Goal: Information Seeking & Learning: Learn about a topic

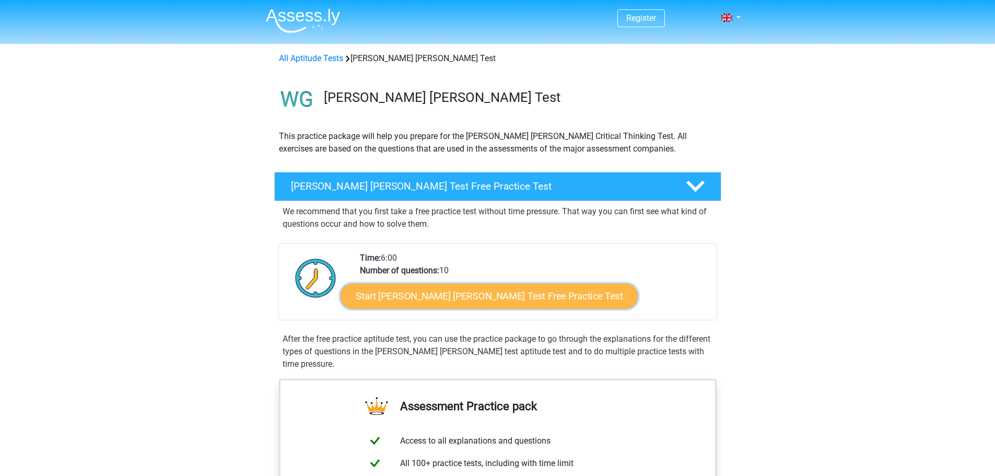
click at [472, 298] on link "Start Watson Glaser Test Free Practice Test" at bounding box center [488, 295] width 297 height 25
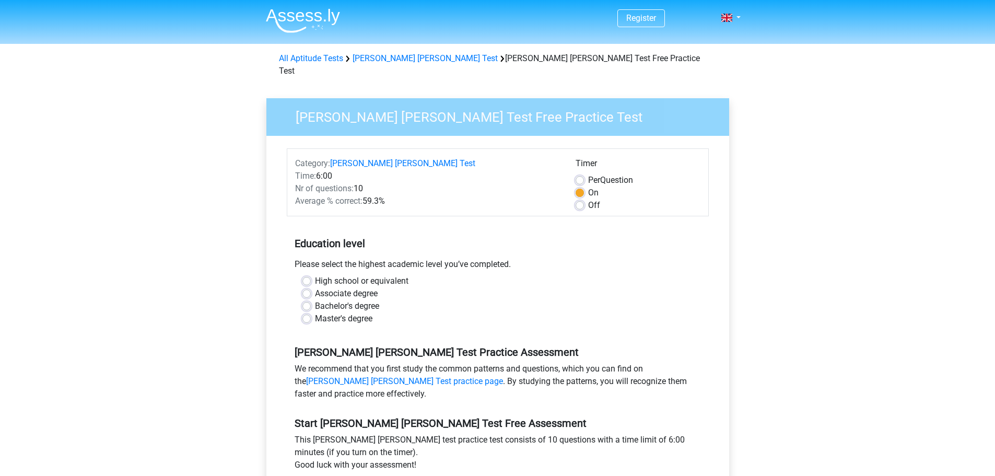
click at [315, 312] on label "Master's degree" at bounding box center [343, 318] width 57 height 13
click at [305, 312] on input "Master's degree" at bounding box center [306, 317] width 8 height 10
radio input "true"
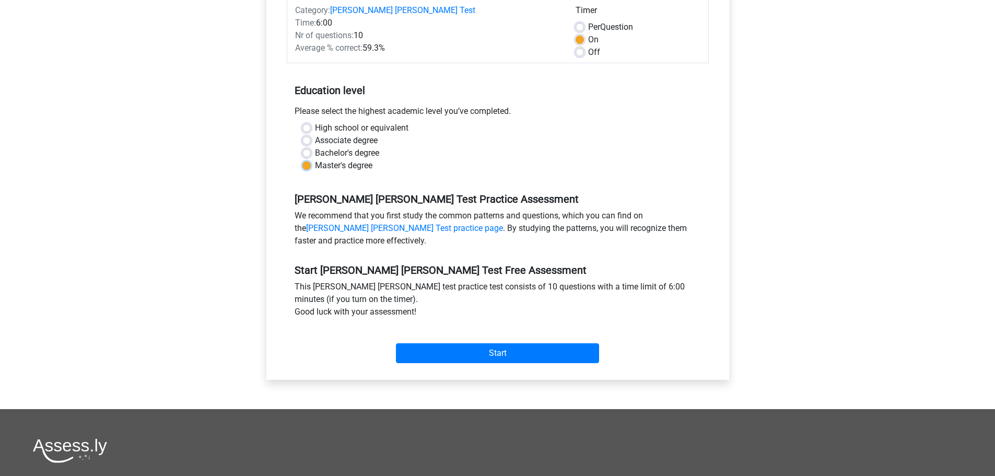
scroll to position [157, 0]
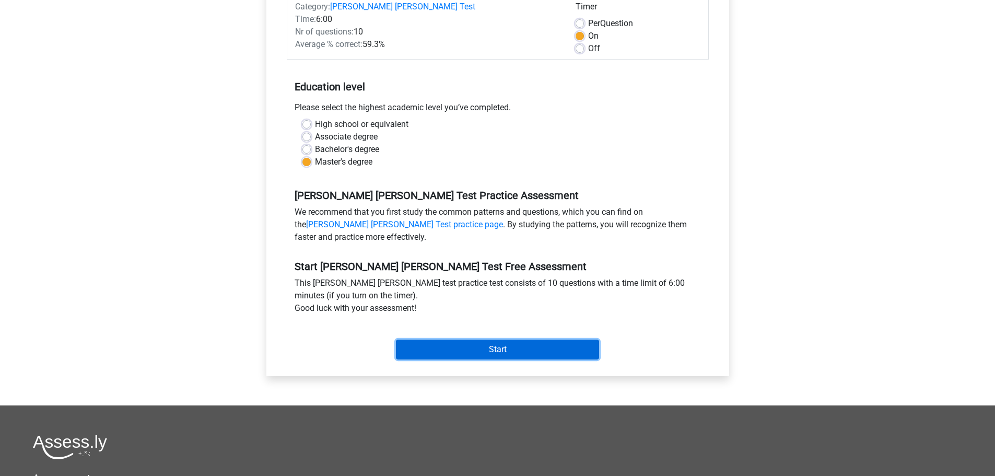
click at [476, 339] on input "Start" at bounding box center [497, 349] width 203 height 20
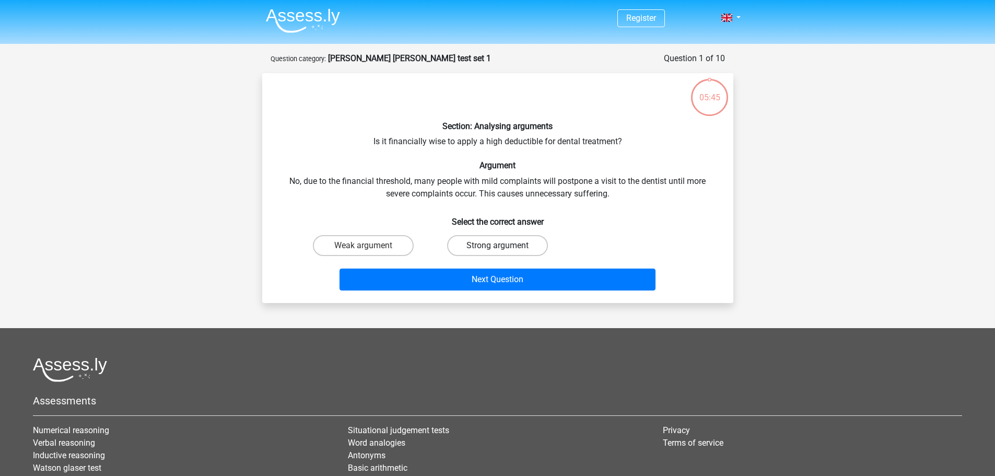
click at [479, 247] on label "Strong argument" at bounding box center [497, 245] width 101 height 21
click at [497, 247] on input "Strong argument" at bounding box center [500, 248] width 7 height 7
radio input "true"
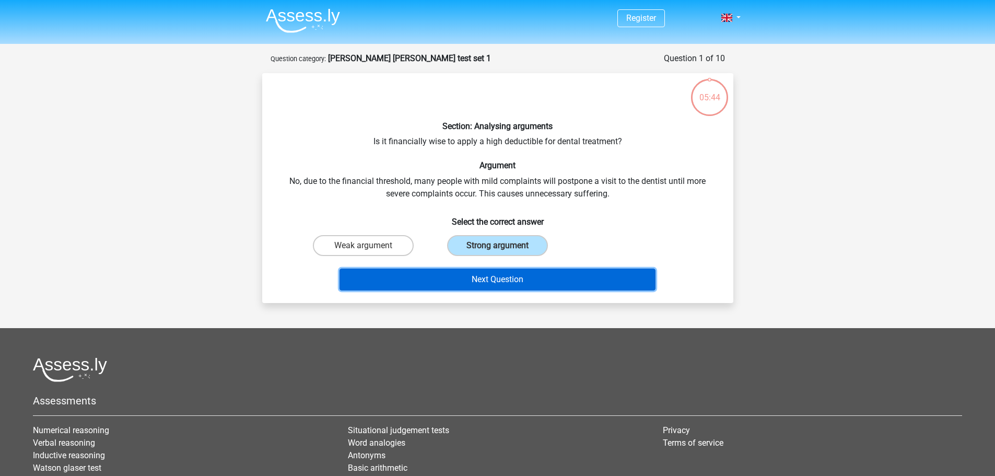
click at [519, 279] on button "Next Question" at bounding box center [497, 279] width 316 height 22
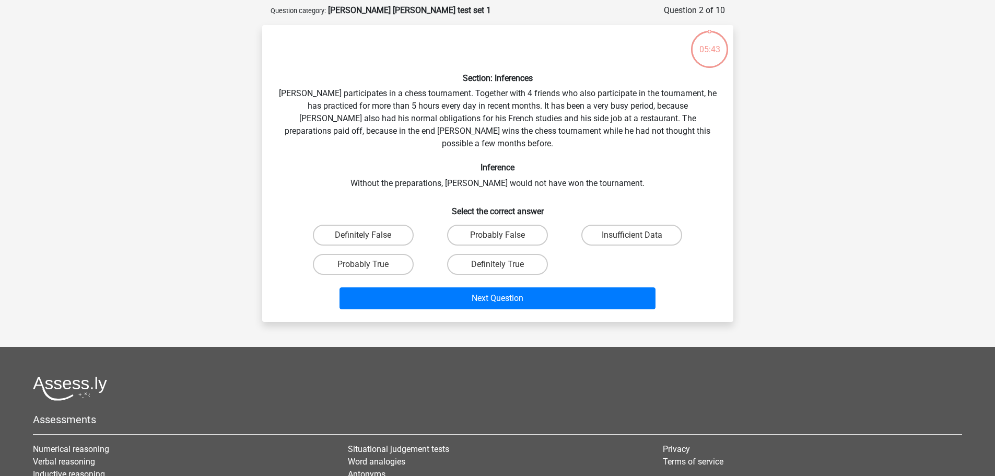
scroll to position [52, 0]
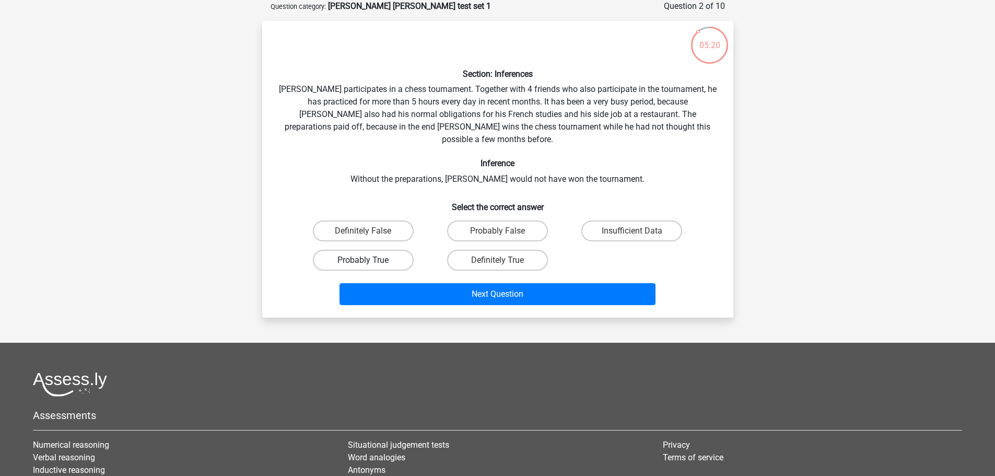
click at [382, 250] on label "Probably True" at bounding box center [363, 260] width 101 height 21
click at [370, 260] on input "Probably True" at bounding box center [366, 263] width 7 height 7
radio input "true"
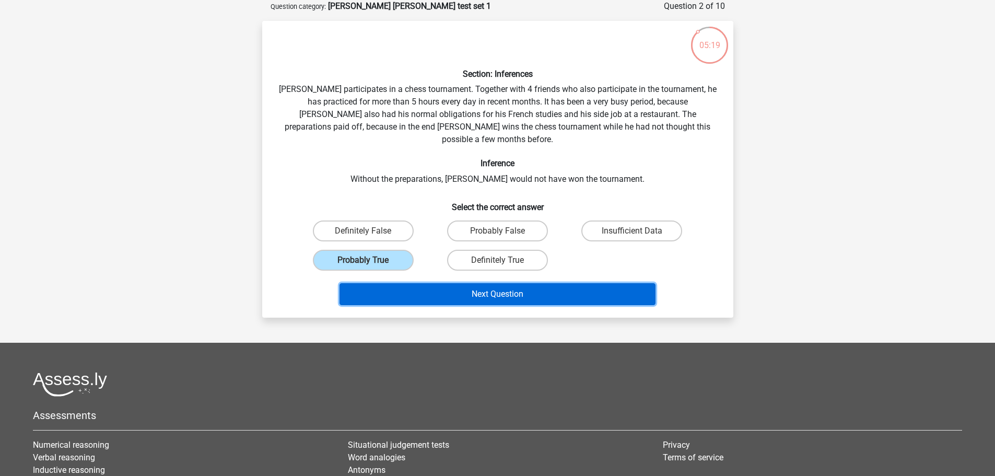
click at [516, 283] on button "Next Question" at bounding box center [497, 294] width 316 height 22
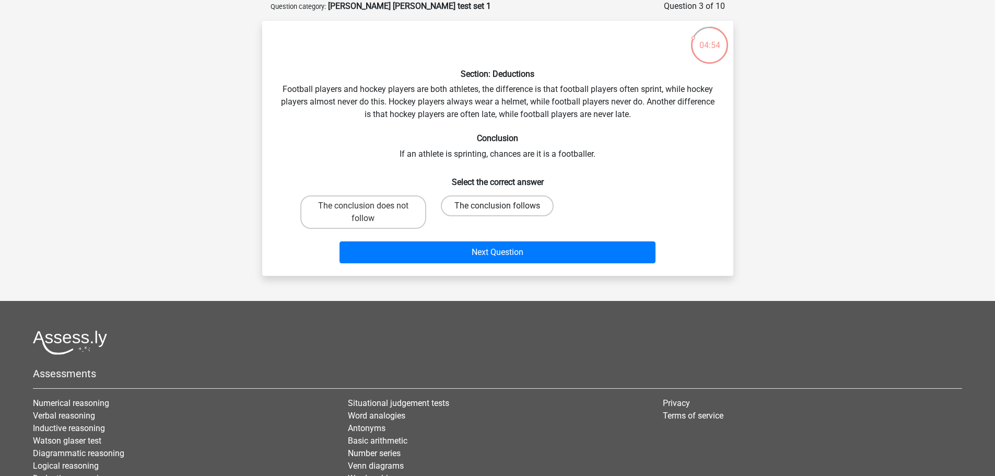
click at [459, 208] on label "The conclusion follows" at bounding box center [497, 205] width 113 height 21
click at [497, 208] on input "The conclusion follows" at bounding box center [500, 209] width 7 height 7
radio input "true"
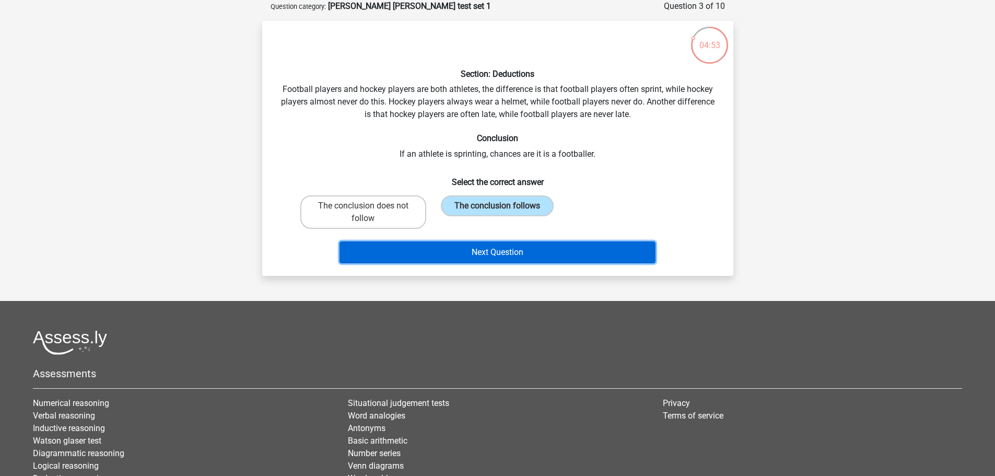
click at [470, 253] on button "Next Question" at bounding box center [497, 252] width 316 height 22
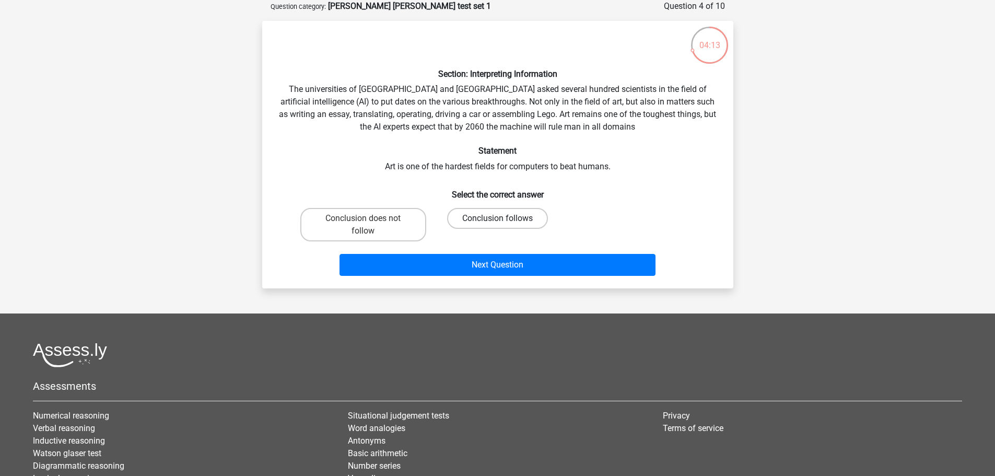
click at [496, 217] on label "Conclusion follows" at bounding box center [497, 218] width 101 height 21
click at [497, 218] on input "Conclusion follows" at bounding box center [500, 221] width 7 height 7
radio input "true"
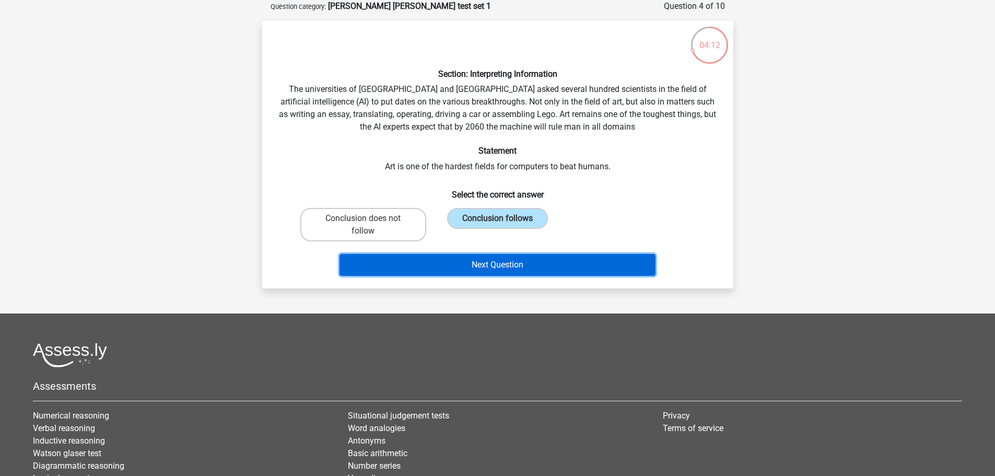
click at [488, 266] on button "Next Question" at bounding box center [497, 265] width 316 height 22
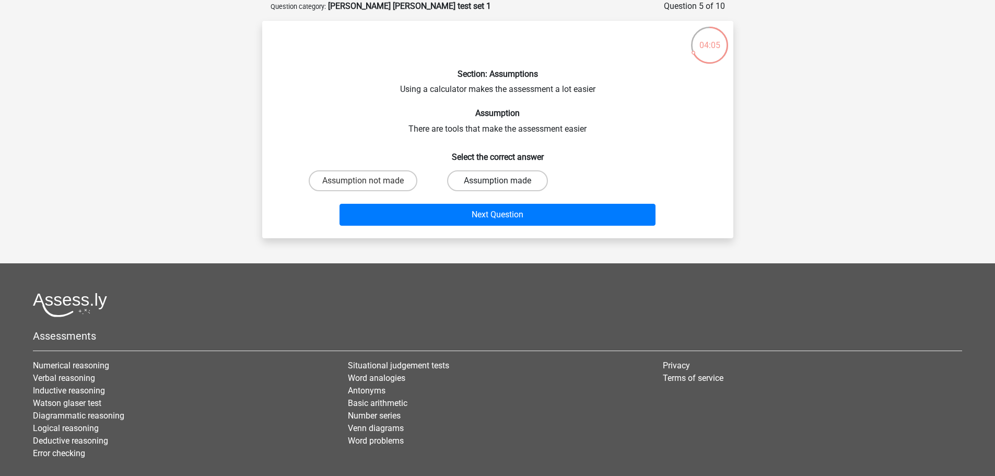
click at [496, 183] on label "Assumption made" at bounding box center [497, 180] width 101 height 21
click at [497, 183] on input "Assumption made" at bounding box center [500, 184] width 7 height 7
radio input "true"
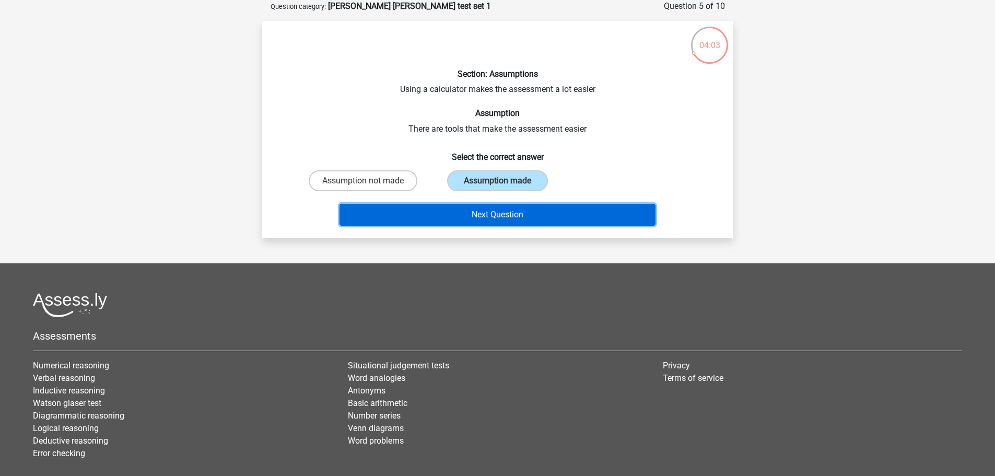
click at [493, 217] on button "Next Question" at bounding box center [497, 215] width 316 height 22
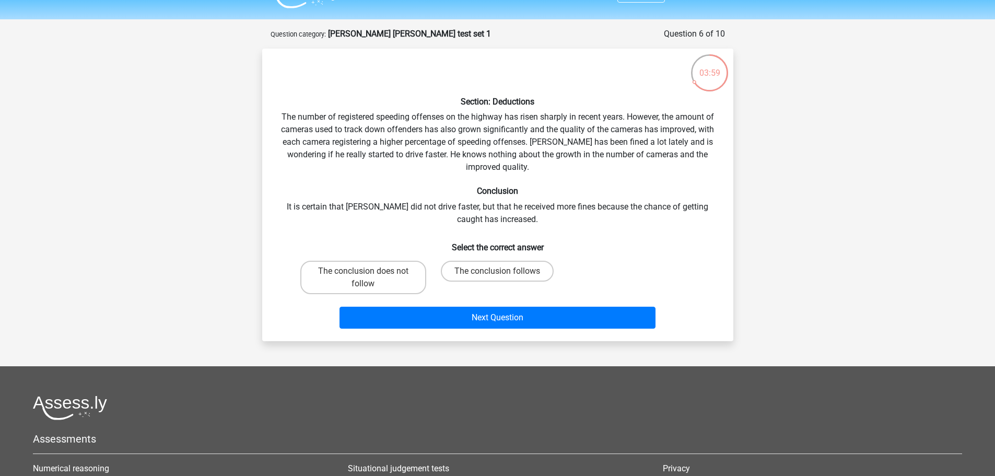
scroll to position [0, 0]
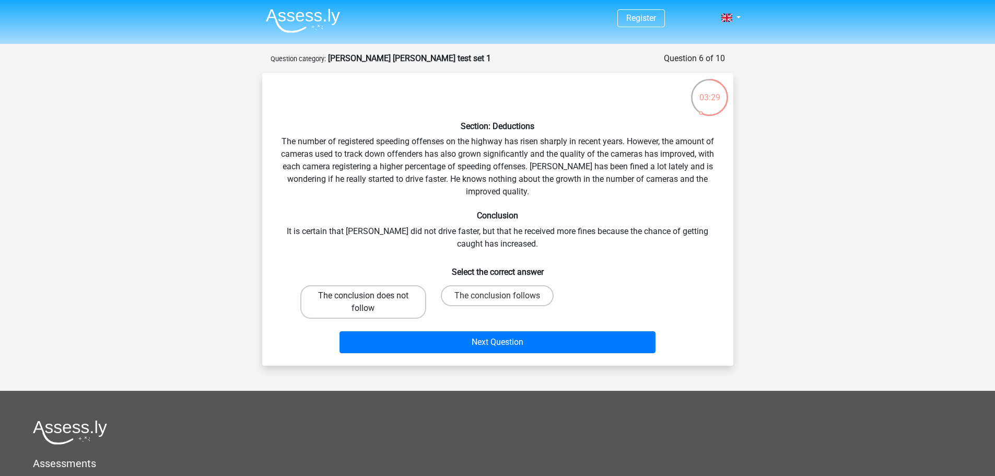
click at [400, 303] on label "The conclusion does not follow" at bounding box center [363, 301] width 126 height 33
click at [370, 302] on input "The conclusion does not follow" at bounding box center [366, 298] width 7 height 7
radio input "true"
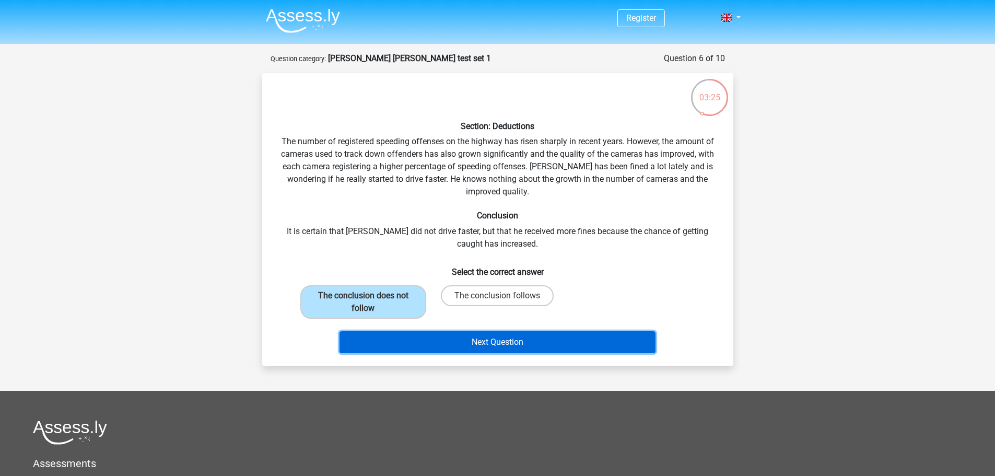
click at [467, 339] on button "Next Question" at bounding box center [497, 342] width 316 height 22
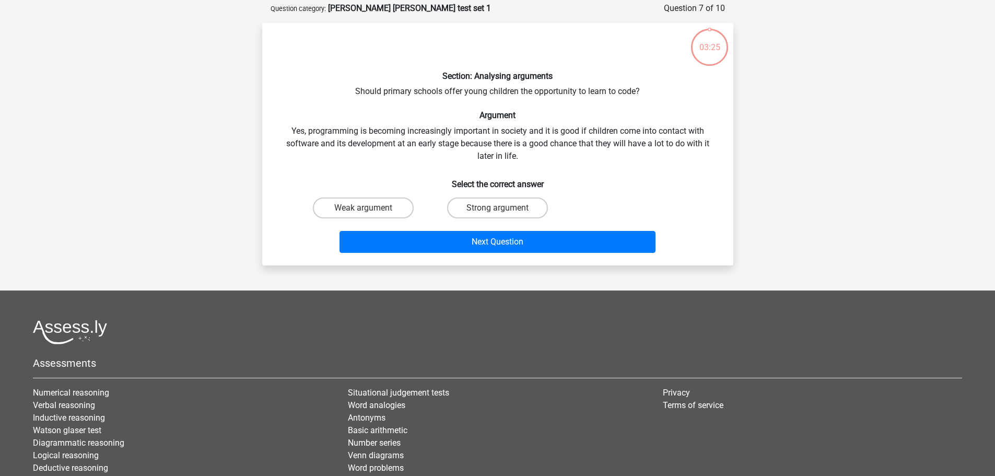
scroll to position [52, 0]
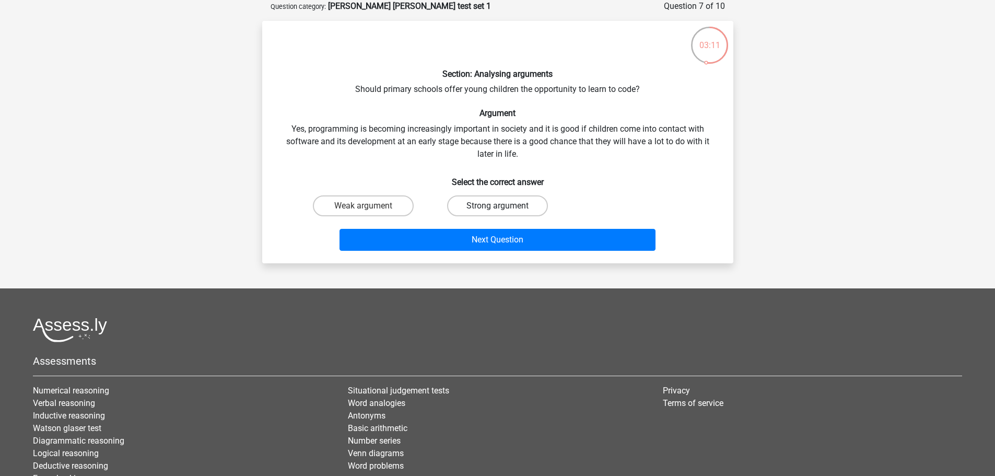
click at [482, 205] on label "Strong argument" at bounding box center [497, 205] width 101 height 21
click at [497, 206] on input "Strong argument" at bounding box center [500, 209] width 7 height 7
radio input "true"
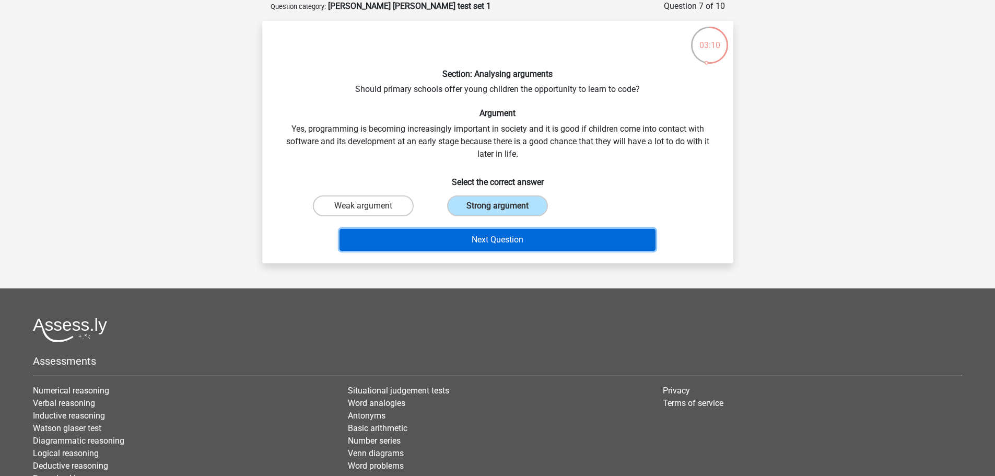
click at [496, 242] on button "Next Question" at bounding box center [497, 240] width 316 height 22
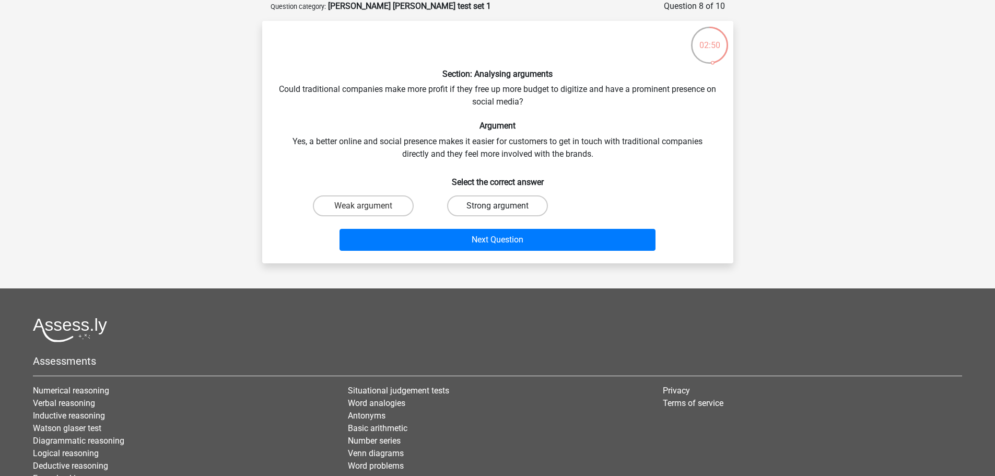
click at [467, 205] on label "Strong argument" at bounding box center [497, 205] width 101 height 21
click at [497, 206] on input "Strong argument" at bounding box center [500, 209] width 7 height 7
radio input "true"
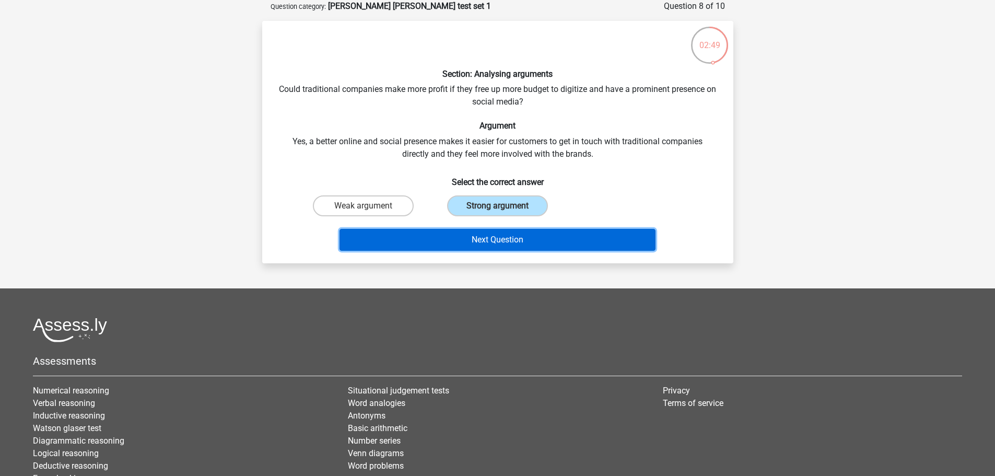
click at [469, 240] on button "Next Question" at bounding box center [497, 240] width 316 height 22
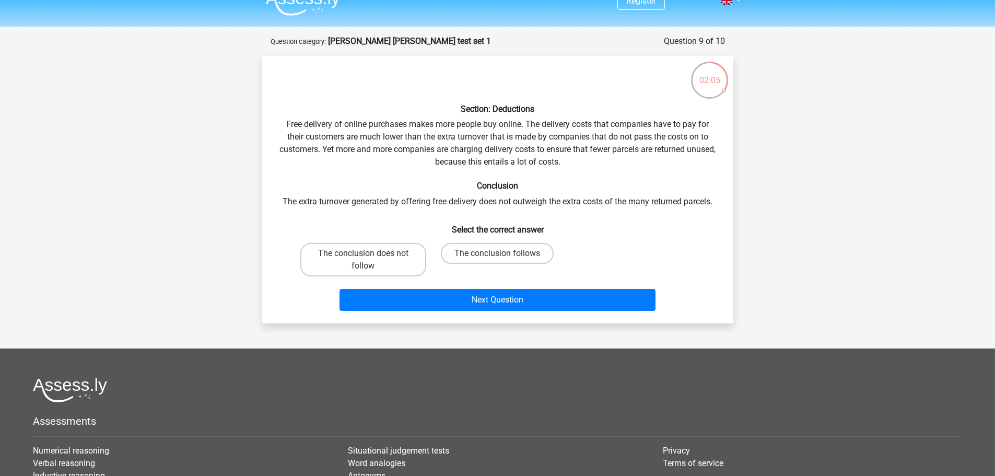
scroll to position [0, 0]
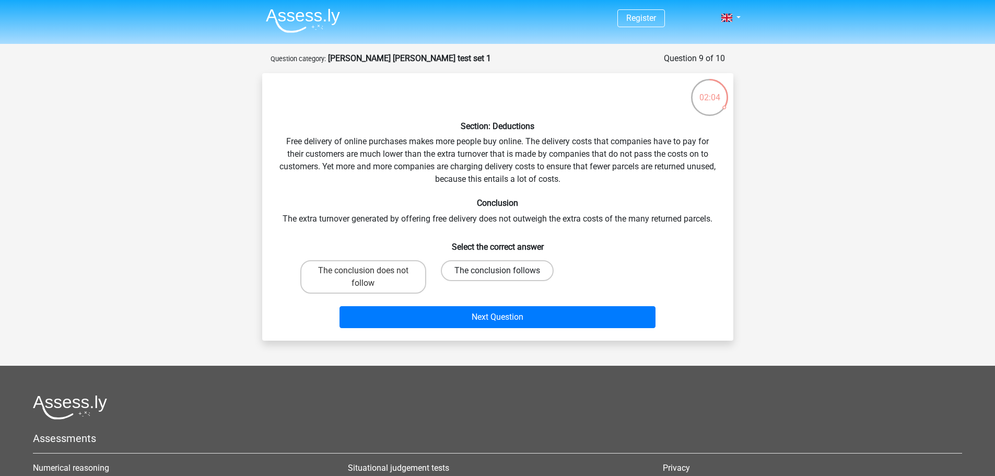
click at [464, 268] on label "The conclusion follows" at bounding box center [497, 270] width 113 height 21
click at [497, 270] on input "The conclusion follows" at bounding box center [500, 273] width 7 height 7
radio input "true"
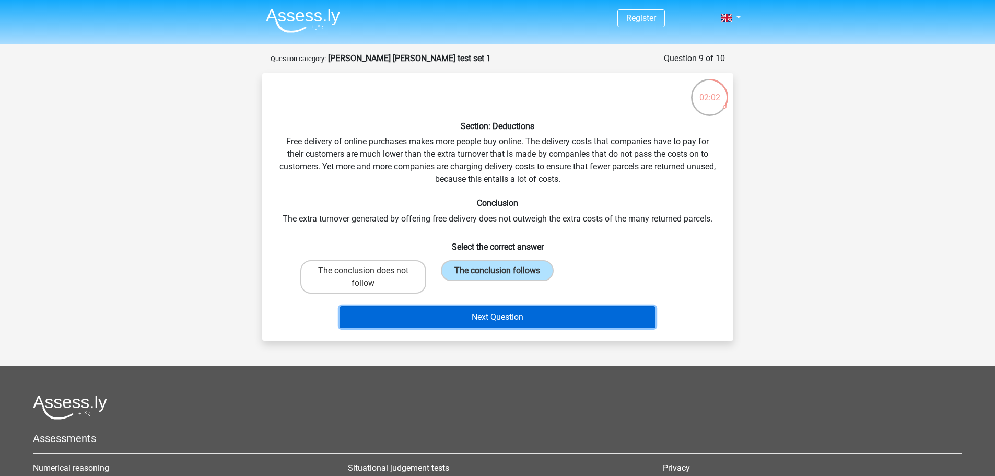
click at [496, 311] on button "Next Question" at bounding box center [497, 317] width 316 height 22
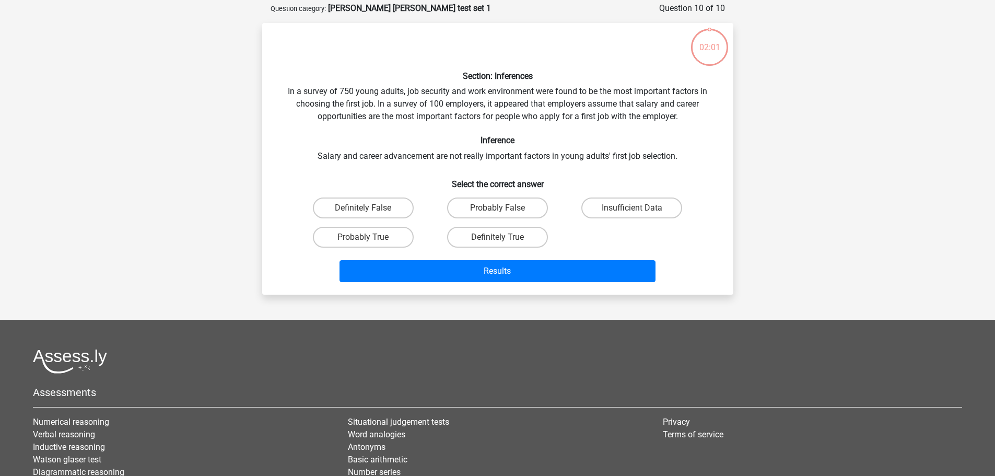
scroll to position [52, 0]
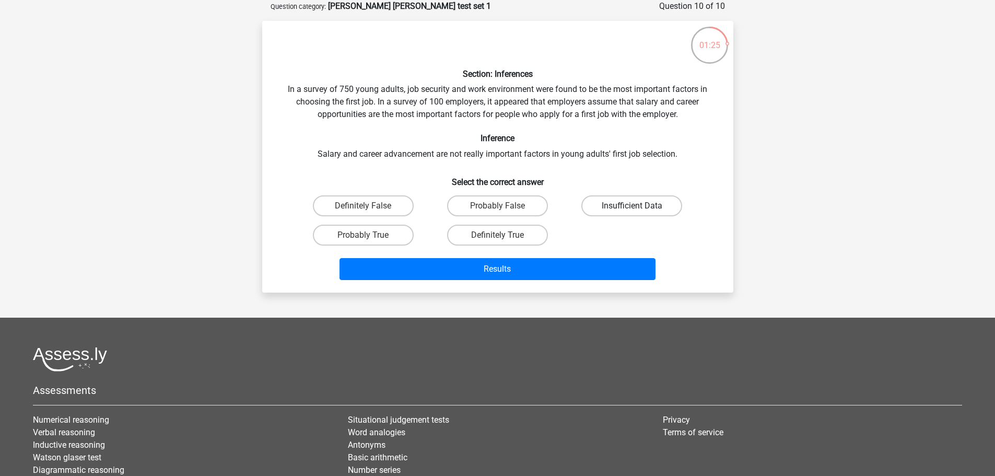
click at [657, 208] on label "Insufficient Data" at bounding box center [631, 205] width 101 height 21
click at [638, 208] on input "Insufficient Data" at bounding box center [635, 209] width 7 height 7
radio input "true"
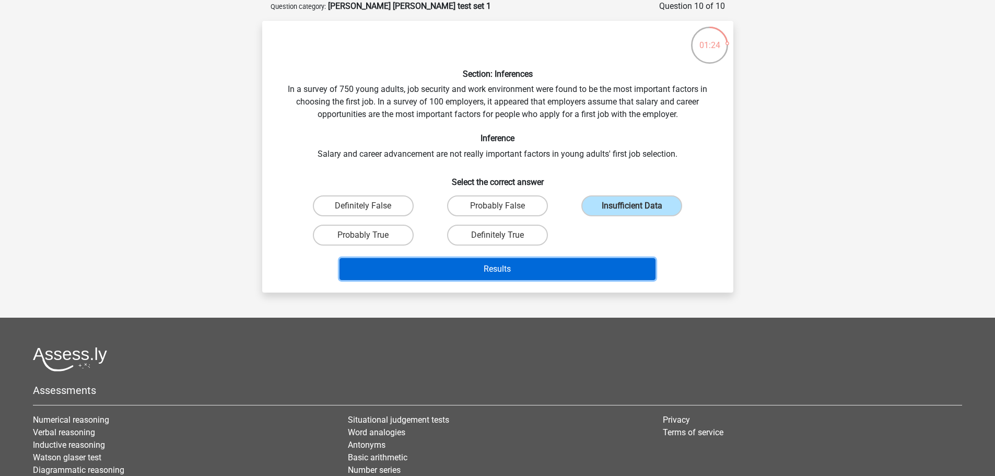
click at [611, 274] on button "Results" at bounding box center [497, 269] width 316 height 22
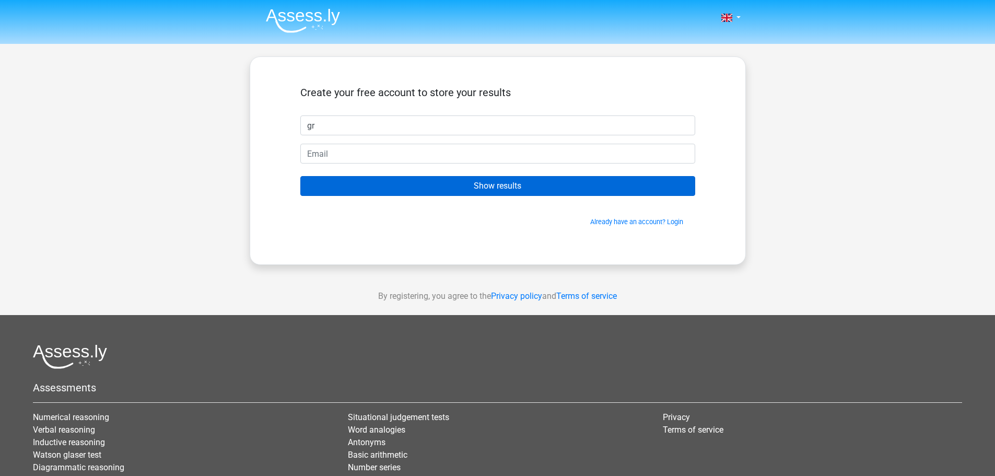
type input "g"
type input "Greg"
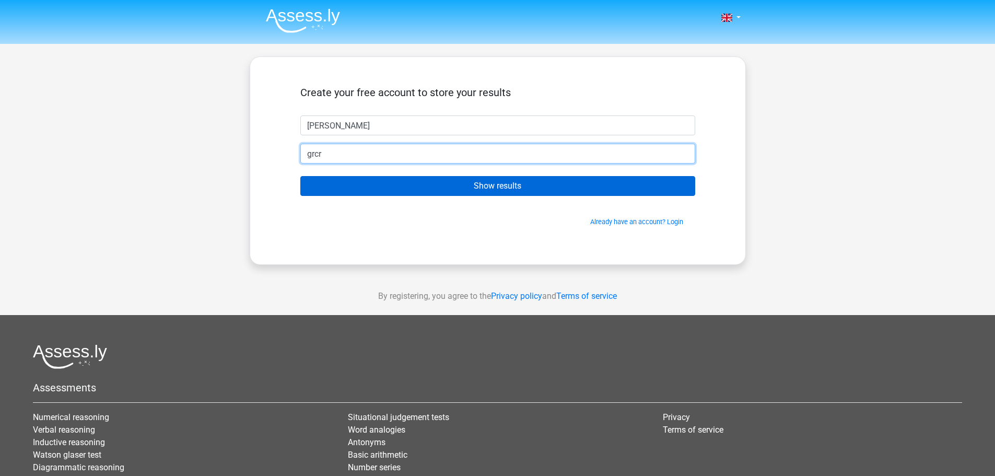
type input "grcrook84@gmail.com"
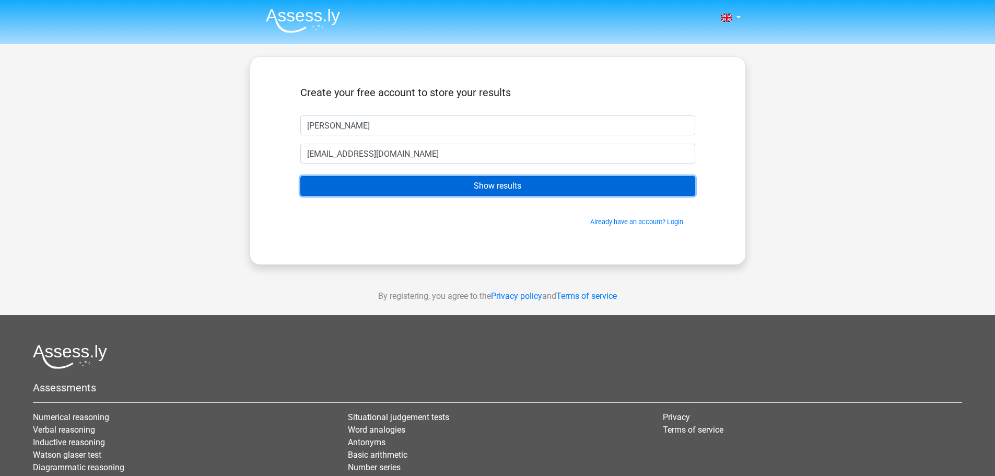
click at [499, 188] on input "Show results" at bounding box center [497, 186] width 395 height 20
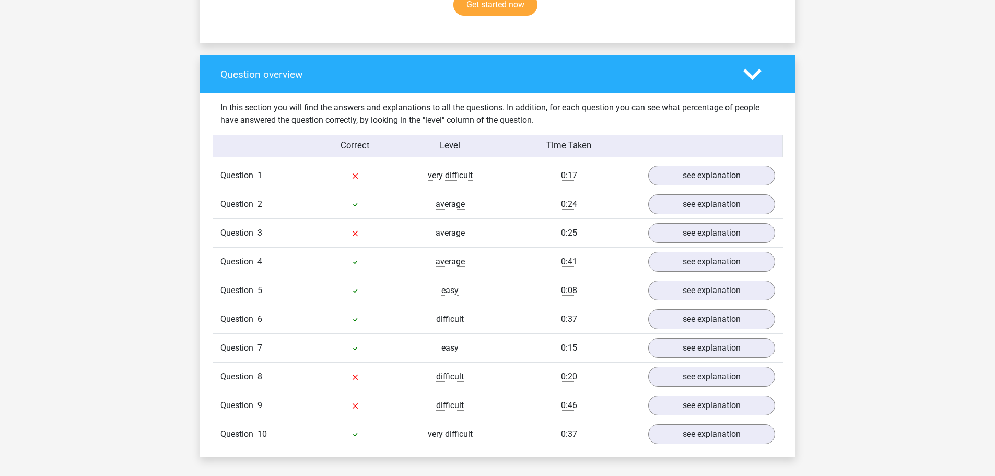
scroll to position [731, 0]
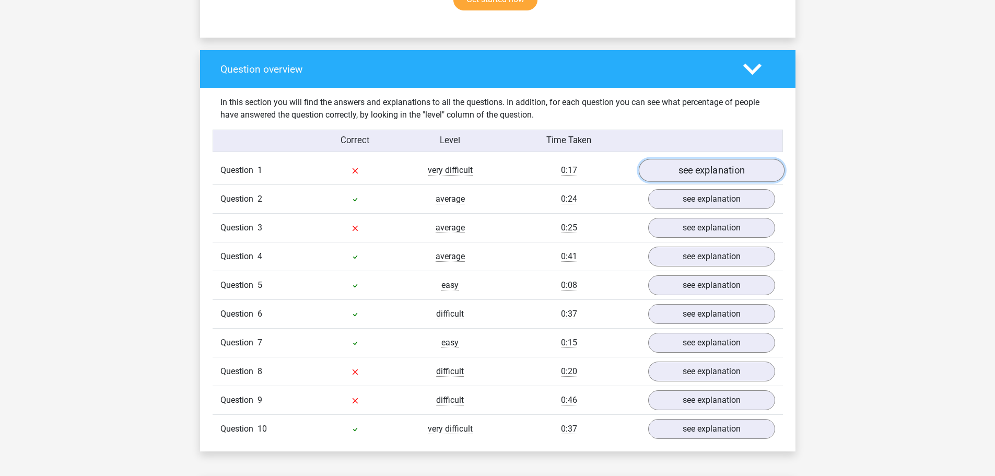
click at [744, 159] on link "see explanation" at bounding box center [711, 170] width 146 height 23
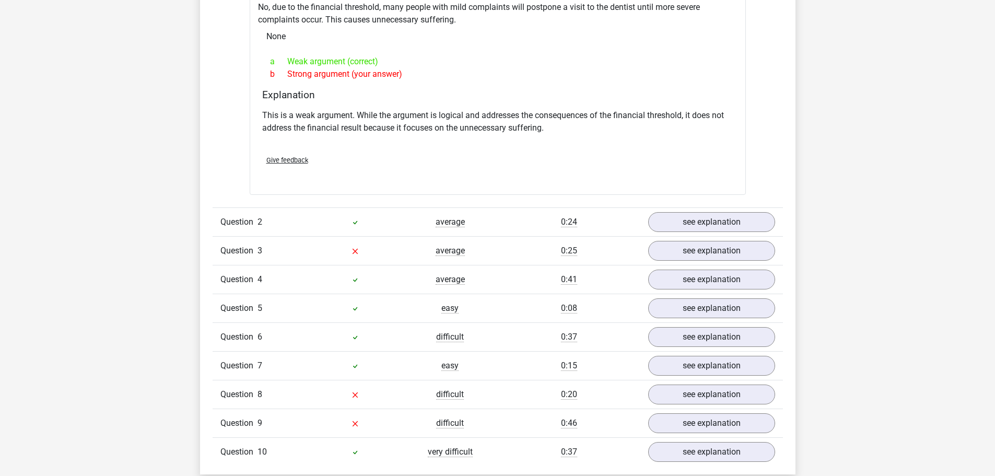
scroll to position [992, 0]
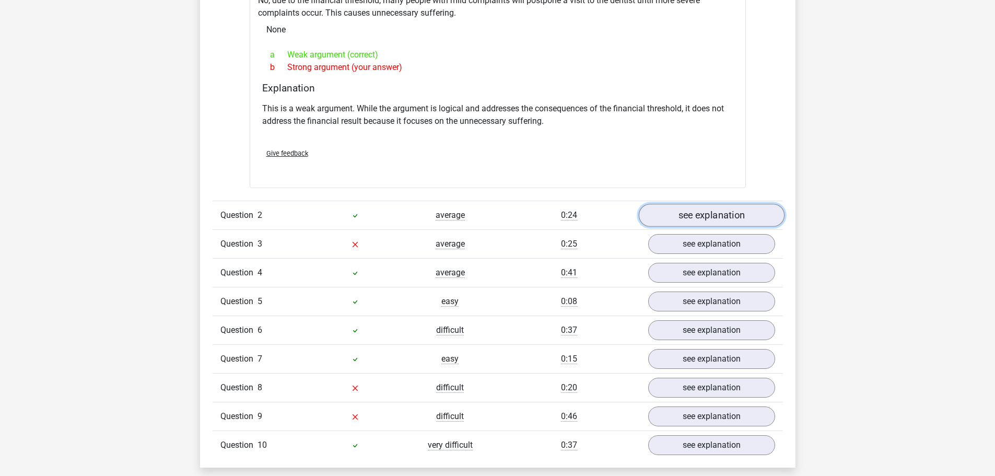
click at [716, 204] on link "see explanation" at bounding box center [711, 215] width 146 height 23
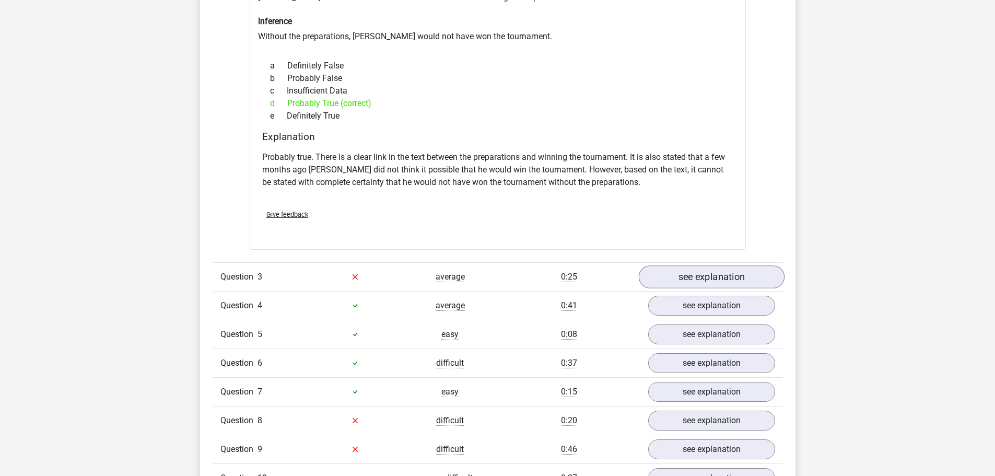
scroll to position [1305, 0]
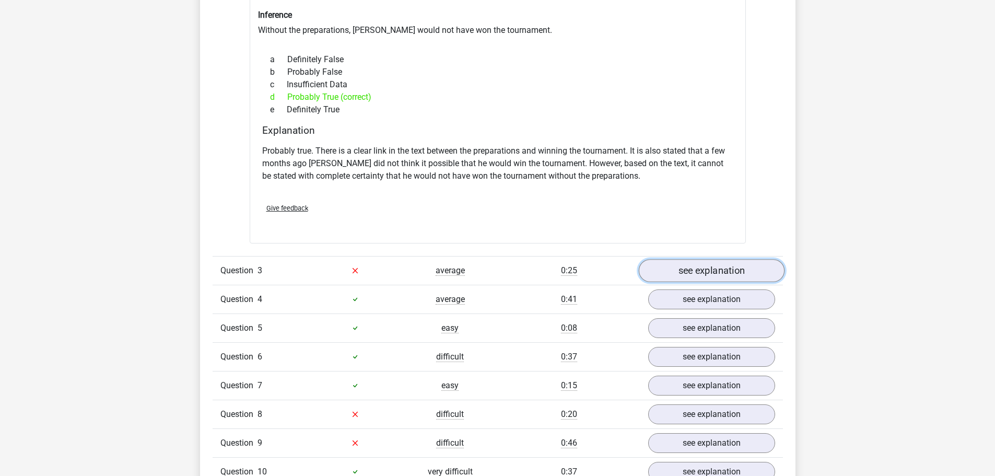
click at [713, 269] on link "see explanation" at bounding box center [711, 270] width 146 height 23
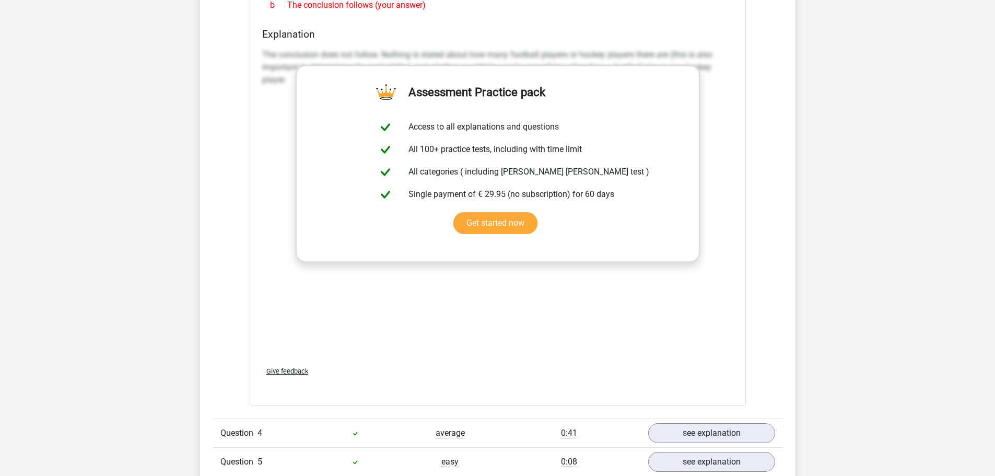
scroll to position [1462, 0]
